Goal: Task Accomplishment & Management: Manage account settings

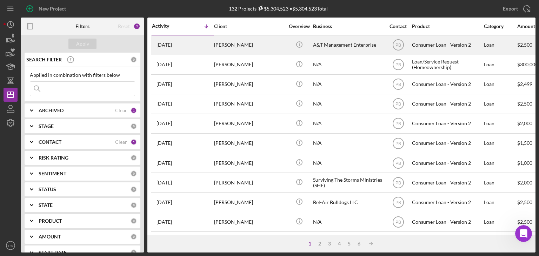
click at [236, 44] on div "[PERSON_NAME]" at bounding box center [249, 45] width 70 height 19
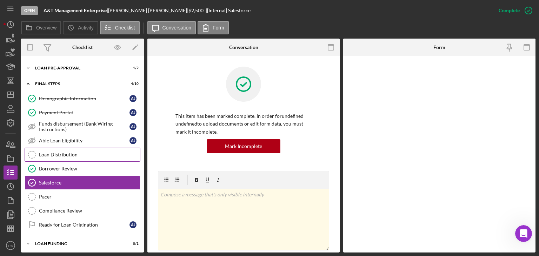
scroll to position [46, 0]
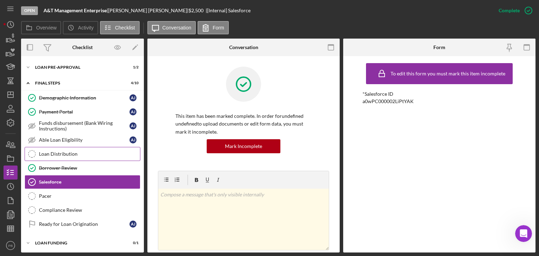
click at [62, 152] on div "Loan Distribution" at bounding box center [89, 154] width 101 height 6
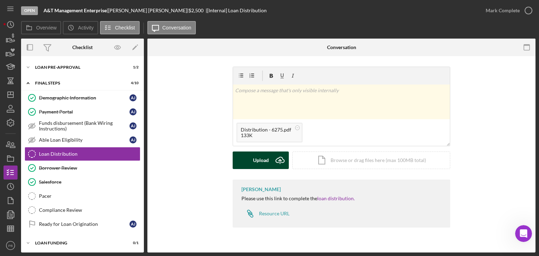
click at [252, 165] on button "Upload Icon/Upload" at bounding box center [261, 161] width 56 height 18
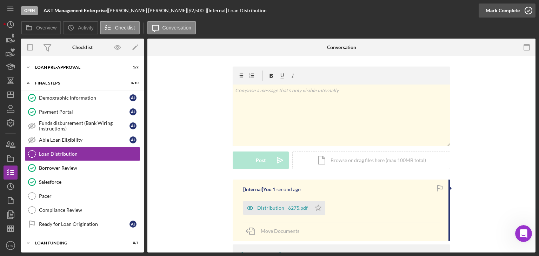
click at [500, 14] on div "Mark Complete" at bounding box center [503, 11] width 34 height 14
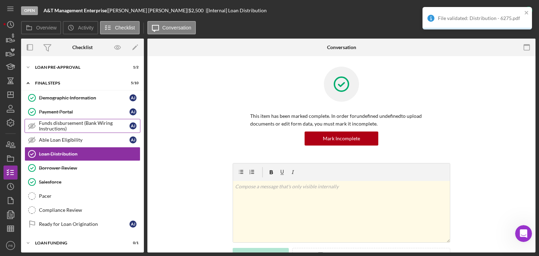
scroll to position [0, 0]
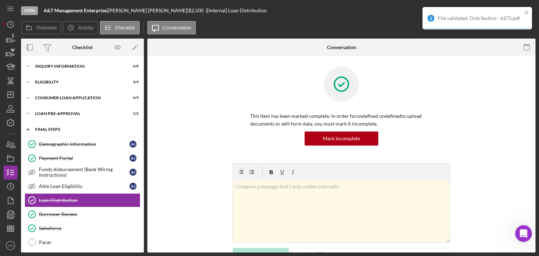
click at [58, 133] on div "Icon/Expander FINAL STEPS 5 / 10" at bounding box center [82, 129] width 123 height 14
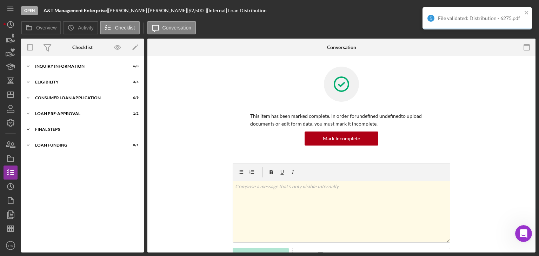
click at [51, 134] on div "Icon/Expander FINAL STEPS 5 / 10" at bounding box center [82, 129] width 123 height 14
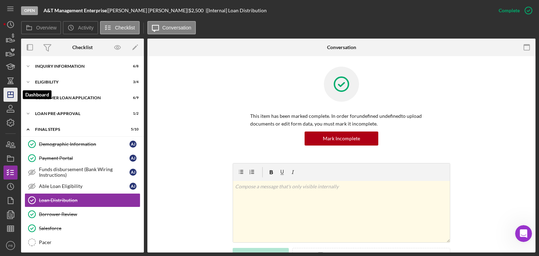
click at [11, 96] on icon "Icon/Dashboard" at bounding box center [11, 95] width 18 height 18
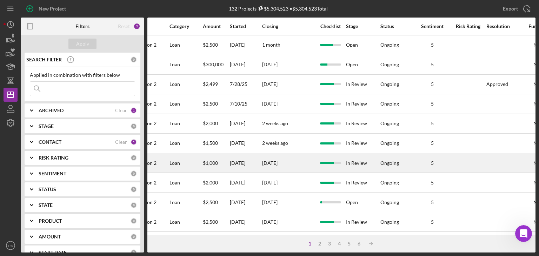
scroll to position [0, 315]
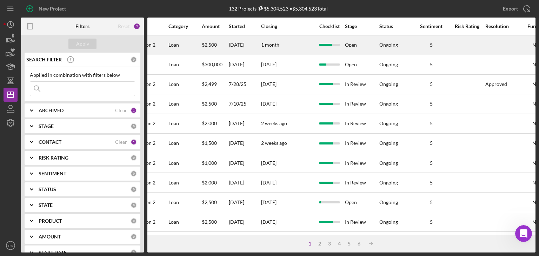
click at [347, 46] on div "Open" at bounding box center [362, 45] width 34 height 19
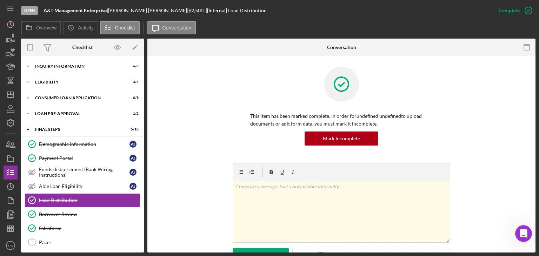
scroll to position [45, 0]
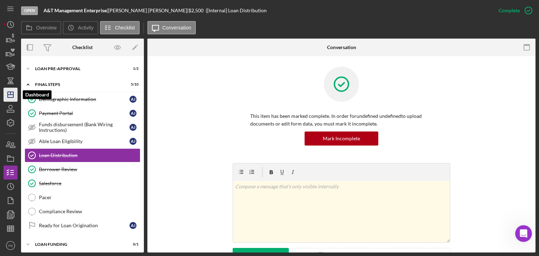
click at [11, 94] on line "button" at bounding box center [11, 93] width 0 height 3
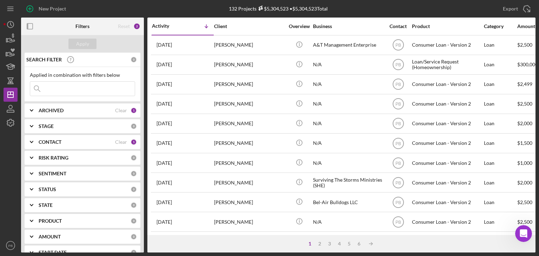
scroll to position [35, 0]
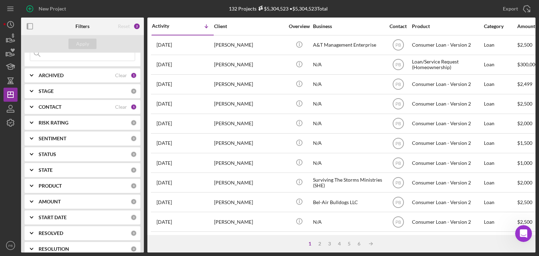
click at [57, 153] on div "STATUS" at bounding box center [85, 155] width 92 height 6
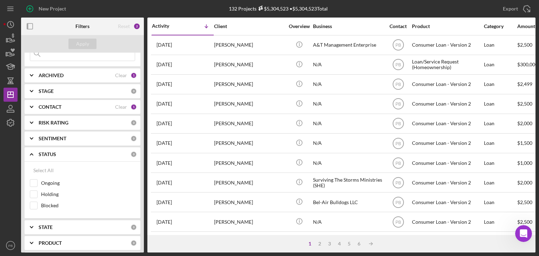
click at [55, 154] on b "STATUS" at bounding box center [48, 155] width 18 height 6
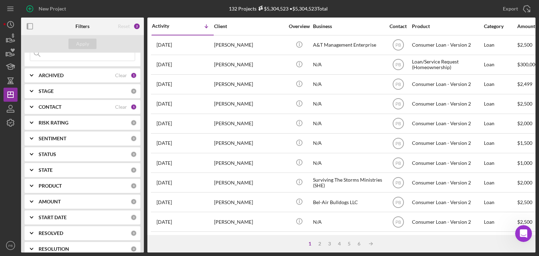
scroll to position [91, 0]
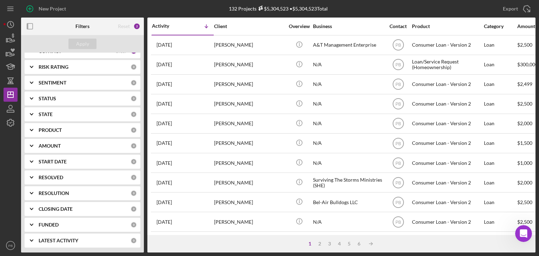
click at [59, 188] on div "RESOLUTION 0" at bounding box center [88, 193] width 98 height 14
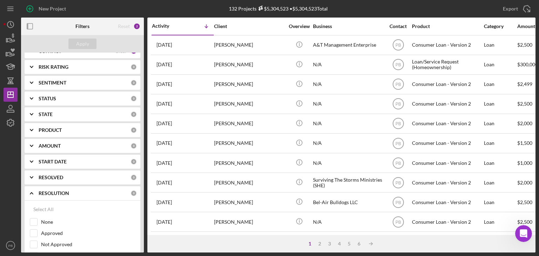
scroll to position [161, 0]
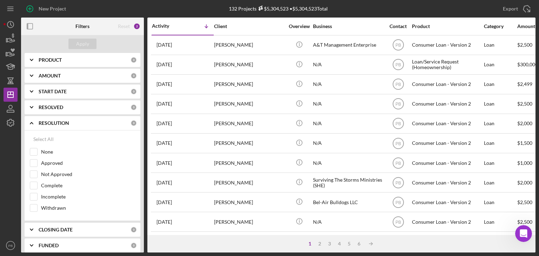
click at [51, 127] on div "RESOLUTION 0" at bounding box center [88, 123] width 98 height 14
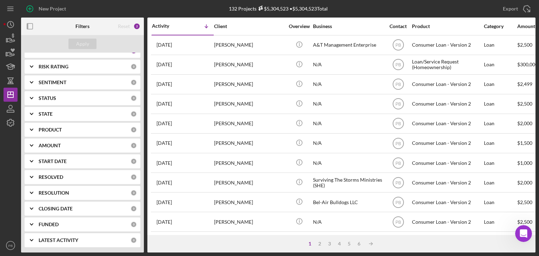
scroll to position [91, 0]
click at [54, 207] on b "CLOSING DATE" at bounding box center [56, 209] width 34 height 6
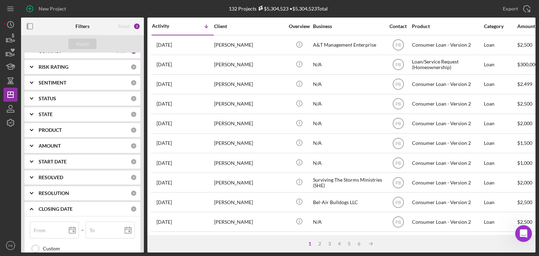
click at [54, 207] on b "CLOSING DATE" at bounding box center [56, 209] width 34 height 6
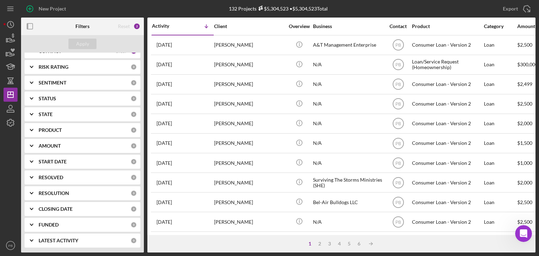
click at [48, 148] on b "AMOUNT" at bounding box center [50, 146] width 22 height 6
click at [46, 112] on b "STATE" at bounding box center [46, 115] width 14 height 6
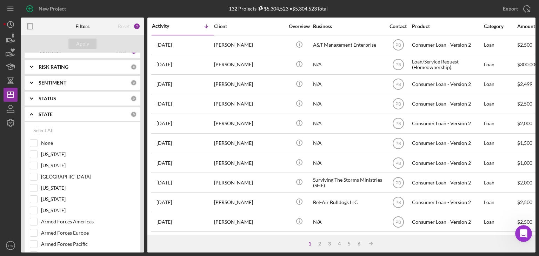
click at [46, 112] on b "STATE" at bounding box center [46, 115] width 14 height 6
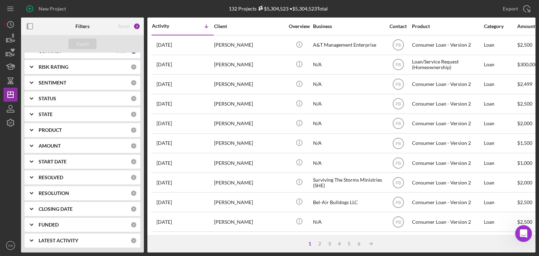
click at [47, 93] on div "STATUS 0" at bounding box center [88, 99] width 98 height 14
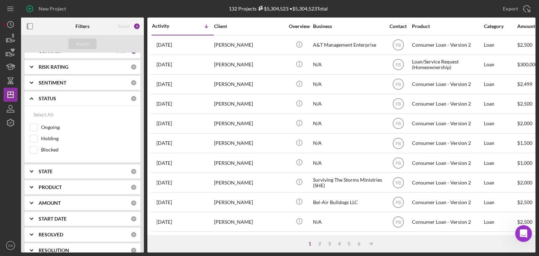
click at [47, 93] on div "STATUS 0" at bounding box center [88, 99] width 98 height 14
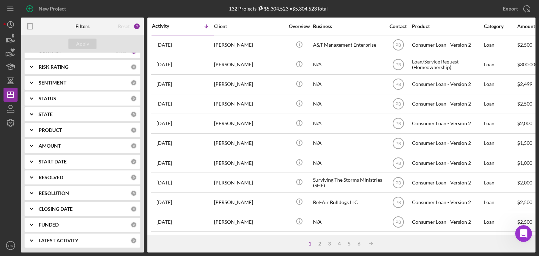
click at [51, 82] on b "SENTIMENT" at bounding box center [53, 83] width 28 height 6
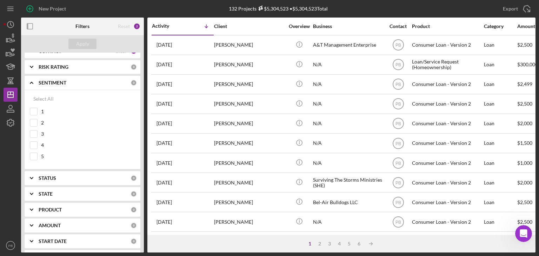
click at [51, 82] on b "SENTIMENT" at bounding box center [53, 83] width 28 height 6
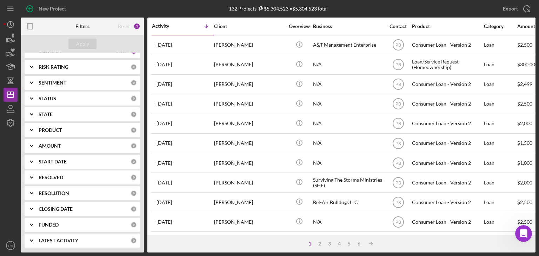
click at [55, 69] on div "RISK RATING 0" at bounding box center [88, 67] width 98 height 6
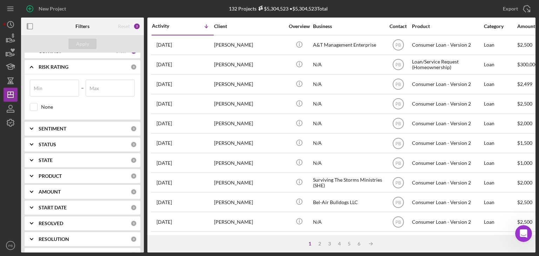
click at [55, 69] on div "RISK RATING 0" at bounding box center [88, 67] width 98 height 6
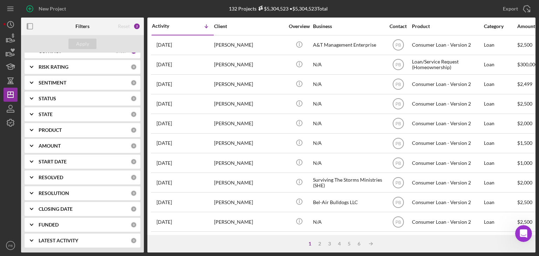
scroll to position [21, 0]
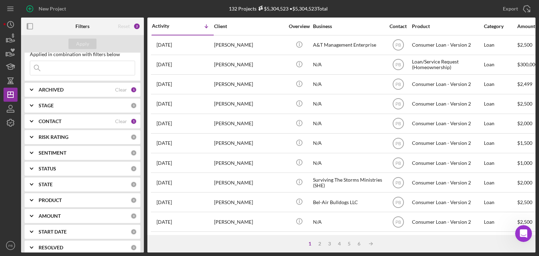
click at [46, 122] on b "CONTACT" at bounding box center [50, 122] width 23 height 6
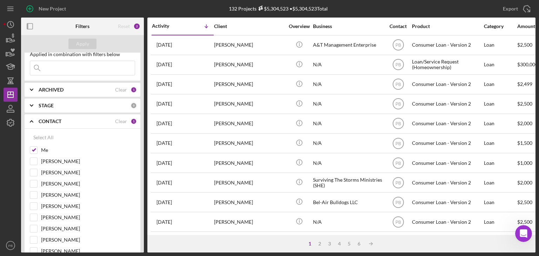
click at [46, 122] on b "CONTACT" at bounding box center [50, 122] width 23 height 6
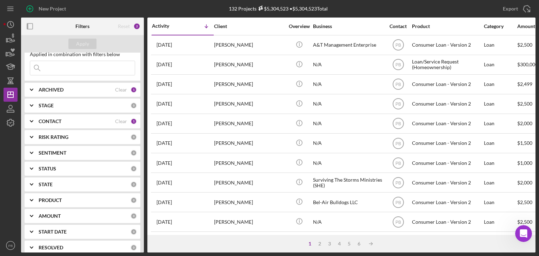
scroll to position [0, 0]
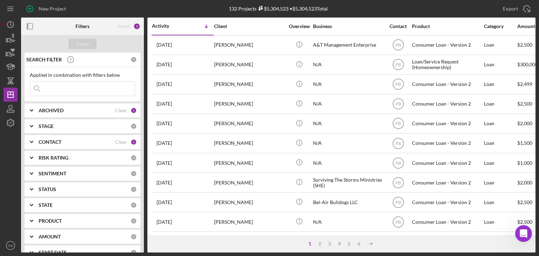
click at [47, 104] on div "ARCHIVED Clear 1" at bounding box center [88, 111] width 98 height 14
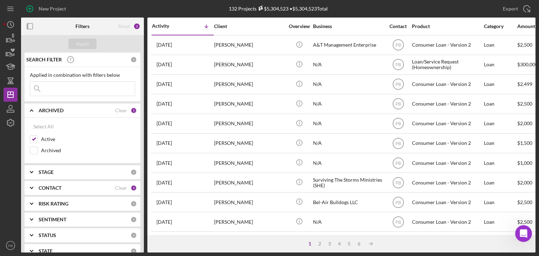
click at [47, 107] on div "ARCHIVED Clear 1" at bounding box center [88, 111] width 98 height 14
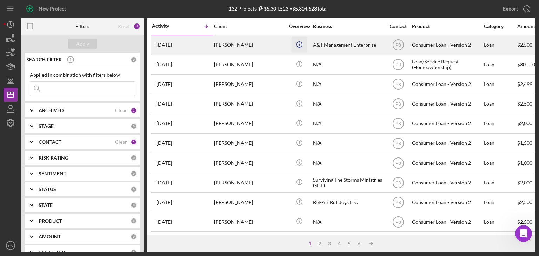
click at [301, 46] on icon "Icon/Info" at bounding box center [299, 44] width 16 height 16
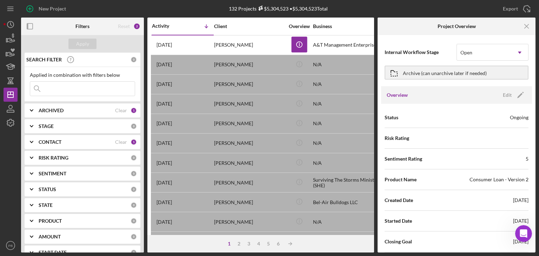
scroll to position [35, 0]
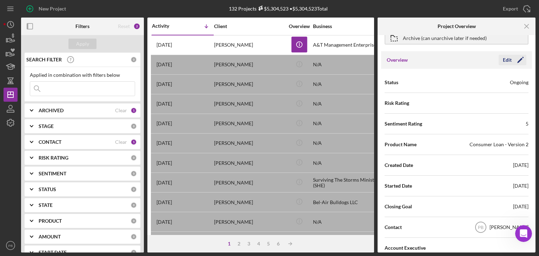
click at [517, 61] on polygon "button" at bounding box center [519, 60] width 5 height 5
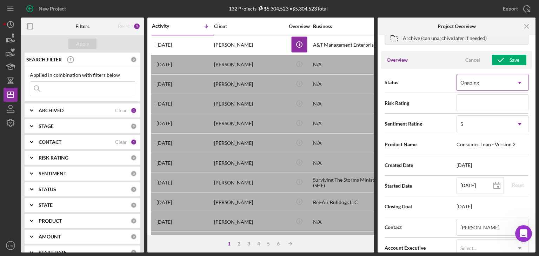
click at [516, 79] on icon "Icon/Dropdown Arrow" at bounding box center [519, 82] width 17 height 17
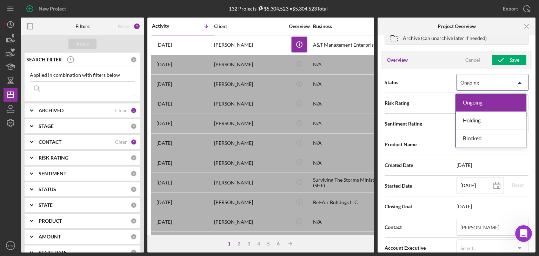
click at [516, 79] on icon "Icon/Dropdown Arrow" at bounding box center [519, 82] width 17 height 17
type textarea "Thank you for your application to [PERSON_NAME]! Please login to see what we st…"
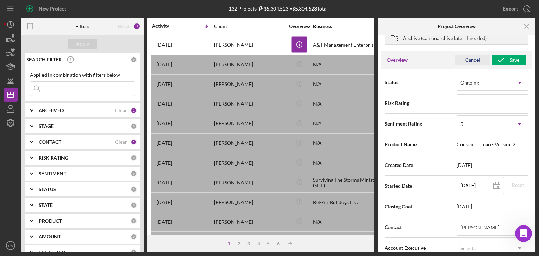
click at [469, 62] on div "Cancel" at bounding box center [472, 60] width 15 height 11
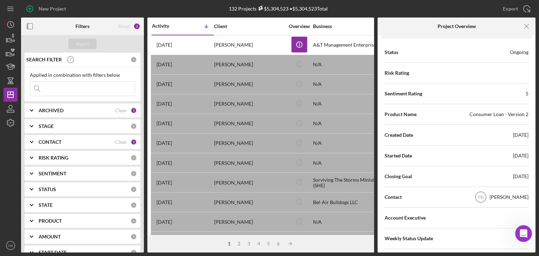
scroll to position [0, 0]
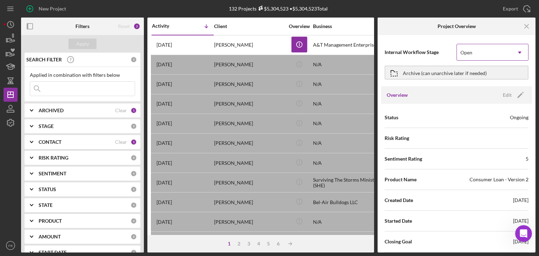
click at [516, 49] on icon "Icon/Dropdown Arrow" at bounding box center [519, 52] width 17 height 17
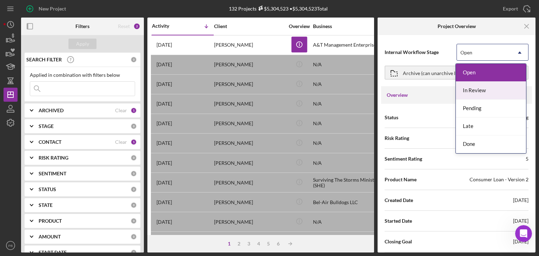
click at [484, 90] on div "In Review" at bounding box center [491, 91] width 70 height 18
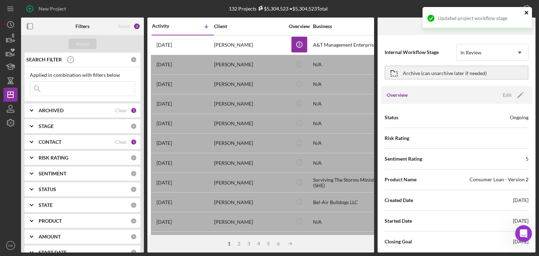
click at [528, 11] on icon "close" at bounding box center [527, 13] width 4 height 4
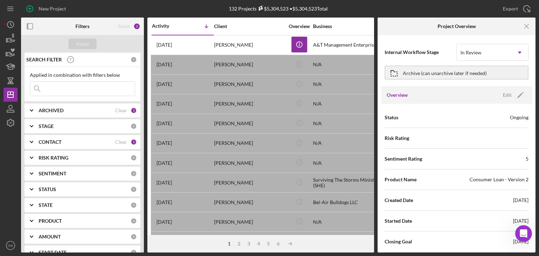
click at [526, 26] on icon "Icon/Menu Close" at bounding box center [527, 27] width 16 height 16
